Goal: Task Accomplishment & Management: Use online tool/utility

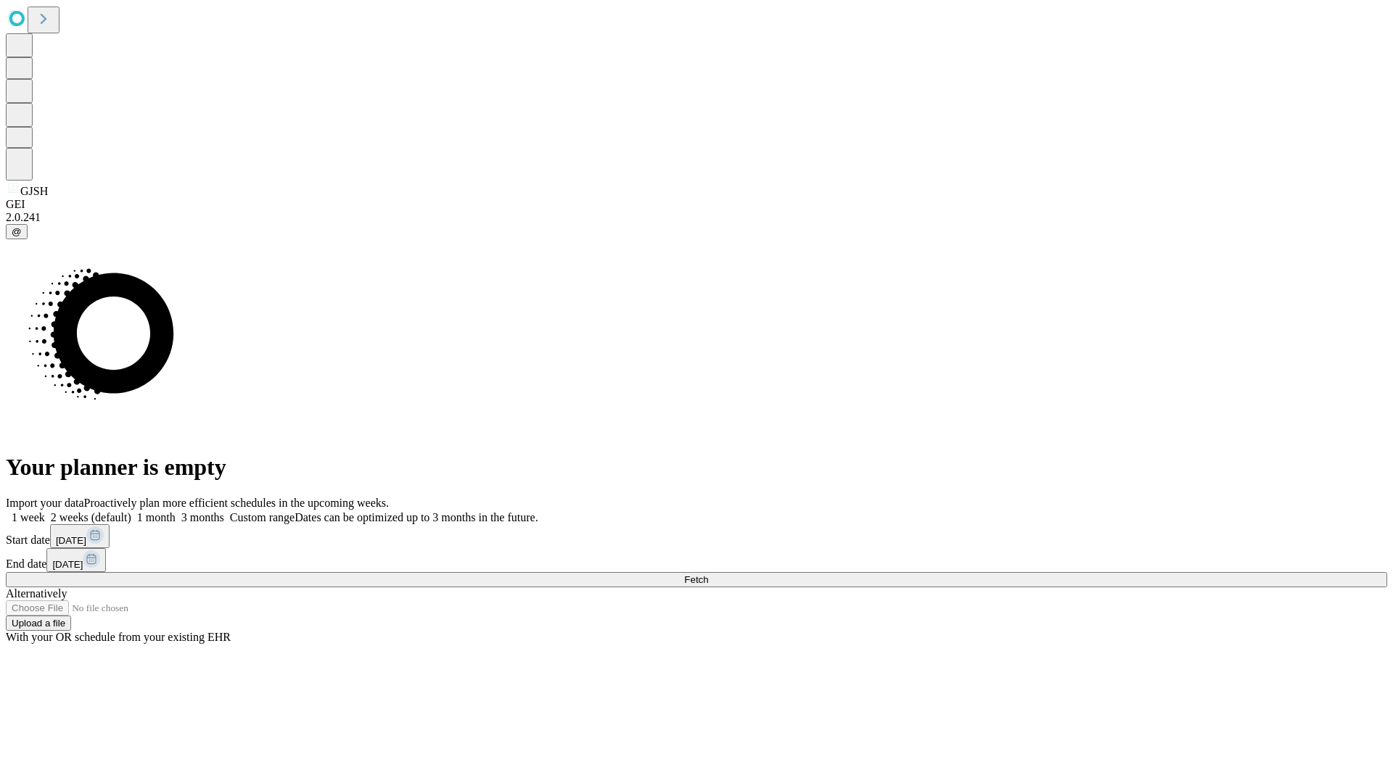
click at [708, 574] on span "Fetch" at bounding box center [696, 579] width 24 height 11
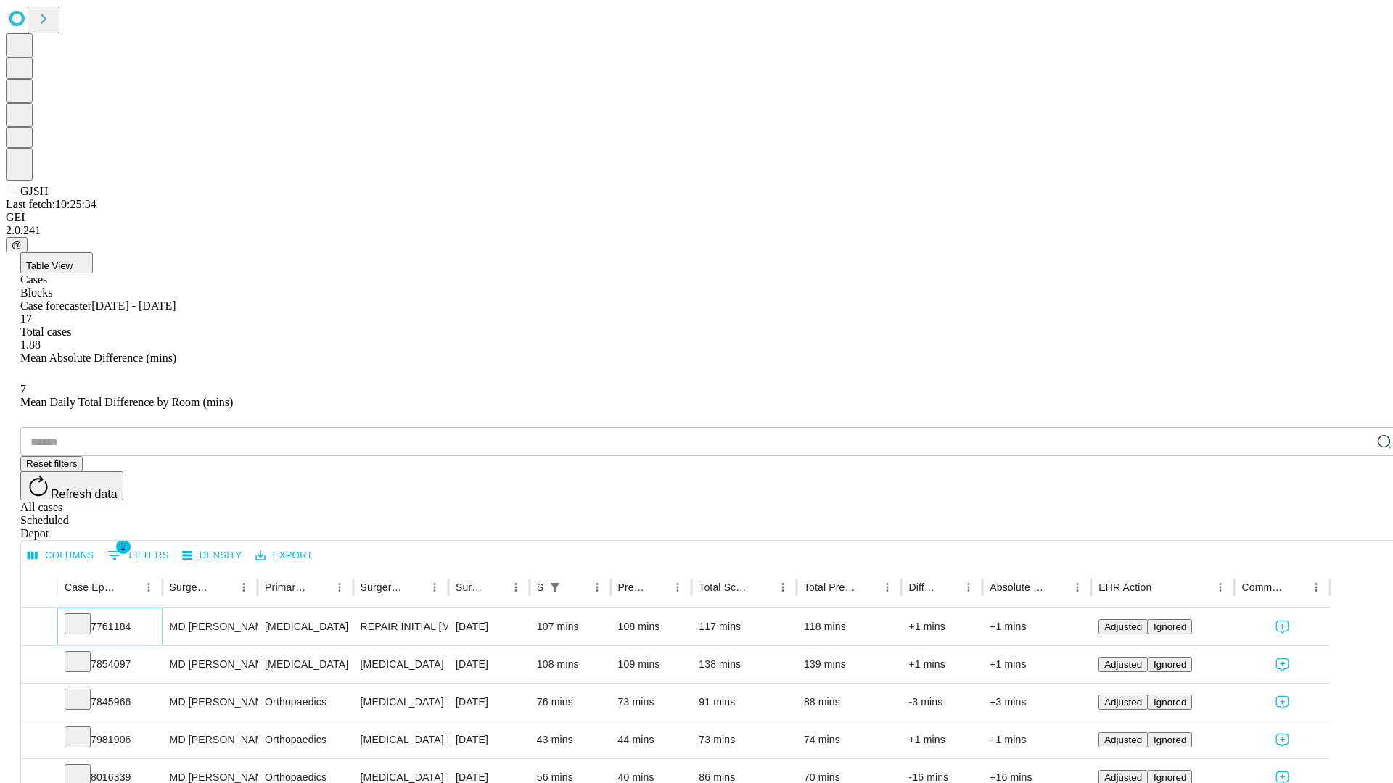
click at [85, 616] on icon at bounding box center [77, 623] width 15 height 15
